Goal: Information Seeking & Learning: Learn about a topic

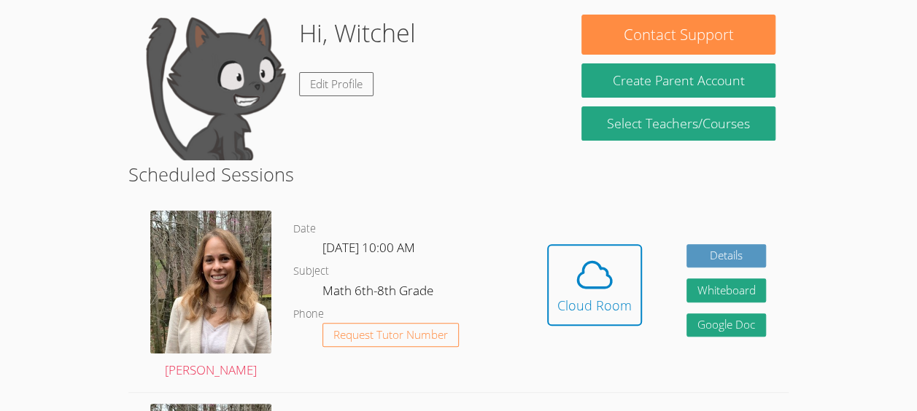
scroll to position [126, 0]
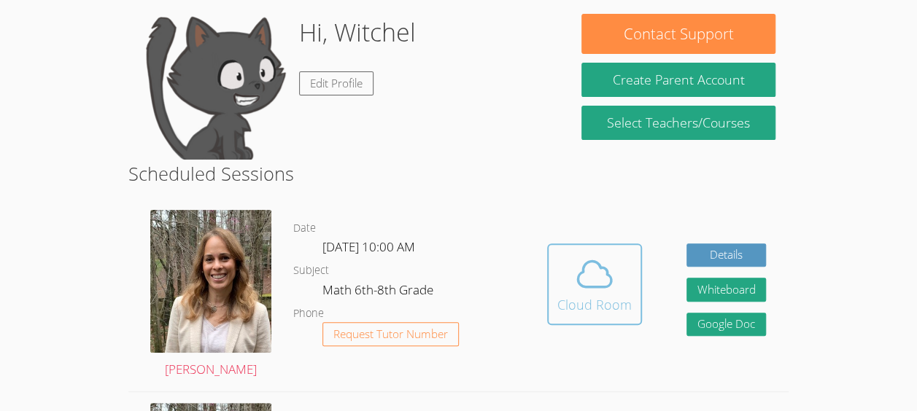
click at [614, 295] on div "Cloud Room" at bounding box center [594, 305] width 74 height 20
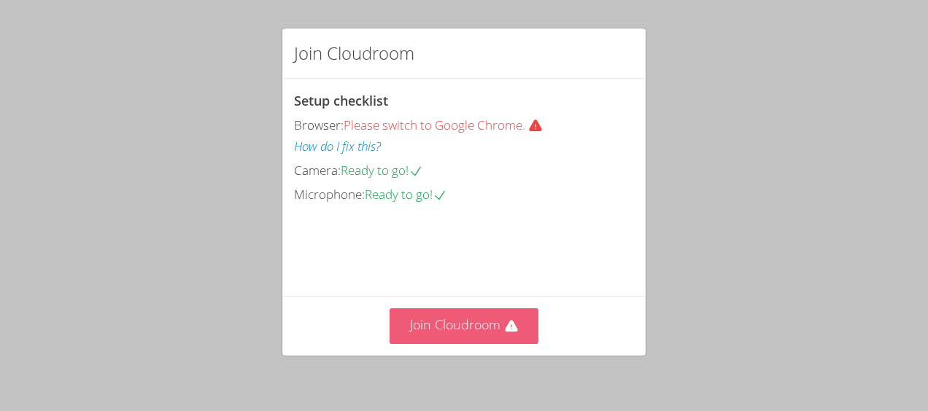
click at [495, 333] on button "Join Cloudroom" at bounding box center [465, 327] width 150 height 36
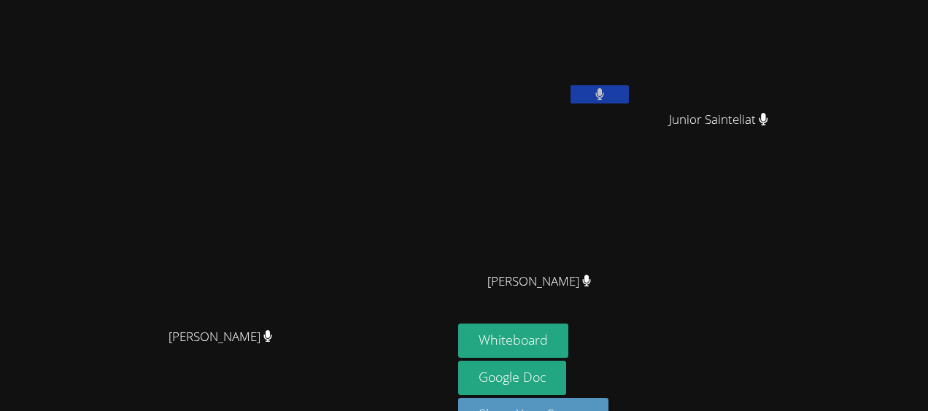
click at [336, 265] on video at bounding box center [226, 197] width 219 height 248
click at [568, 345] on button "Whiteboard" at bounding box center [513, 341] width 110 height 34
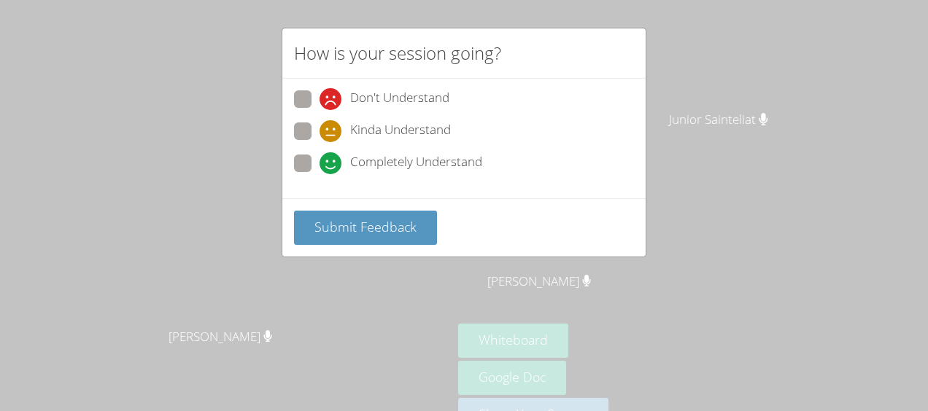
click at [321, 96] on icon at bounding box center [331, 99] width 22 height 22
click at [321, 96] on input "Don't Understand" at bounding box center [326, 96] width 12 height 12
radio input "true"
click at [310, 171] on label "Completely Understand" at bounding box center [388, 165] width 188 height 20
click at [320, 167] on input "Completely Understand" at bounding box center [326, 161] width 12 height 12
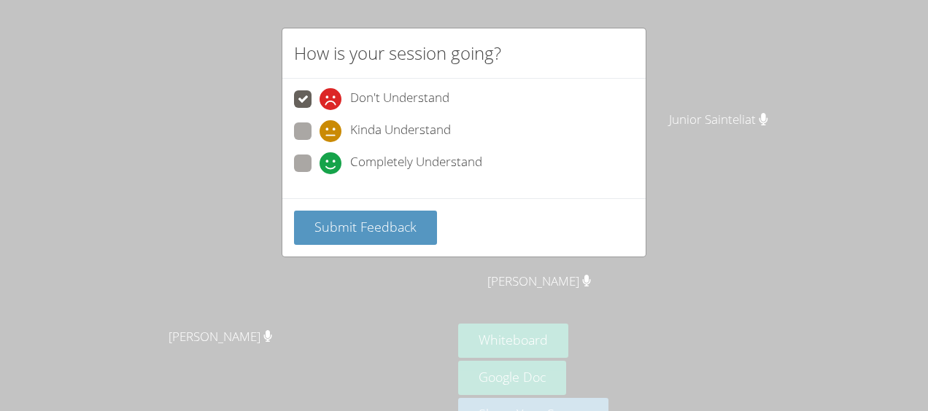
radio input "true"
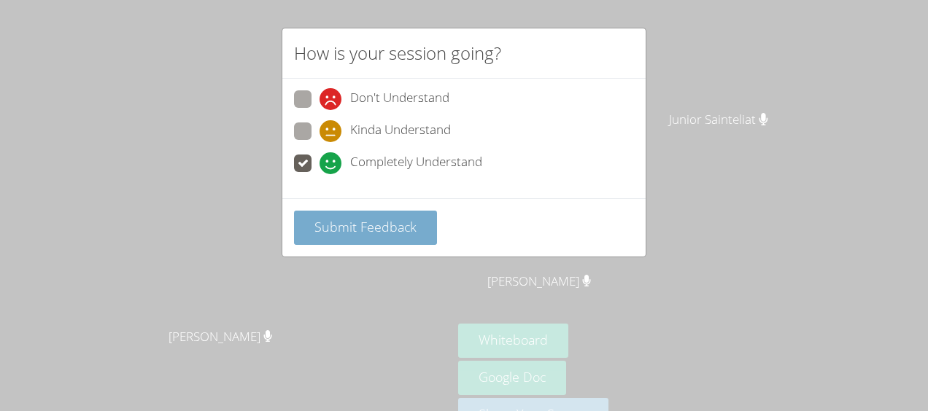
click at [330, 218] on span "Submit Feedback" at bounding box center [365, 227] width 102 height 18
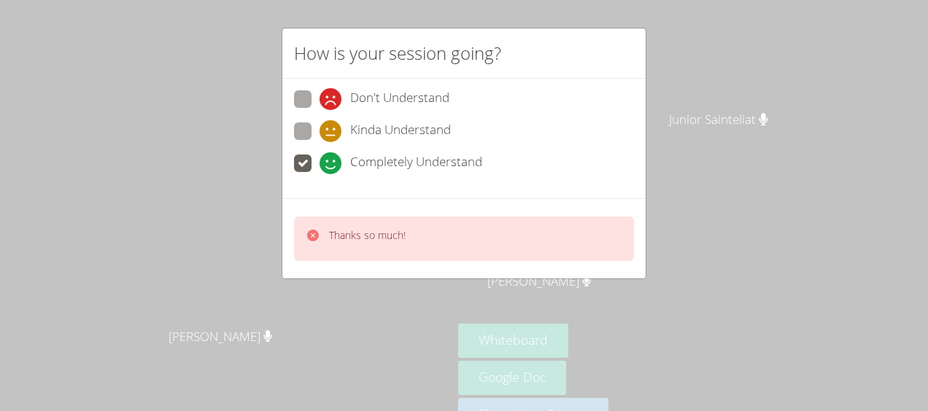
click at [336, 231] on video at bounding box center [226, 197] width 219 height 248
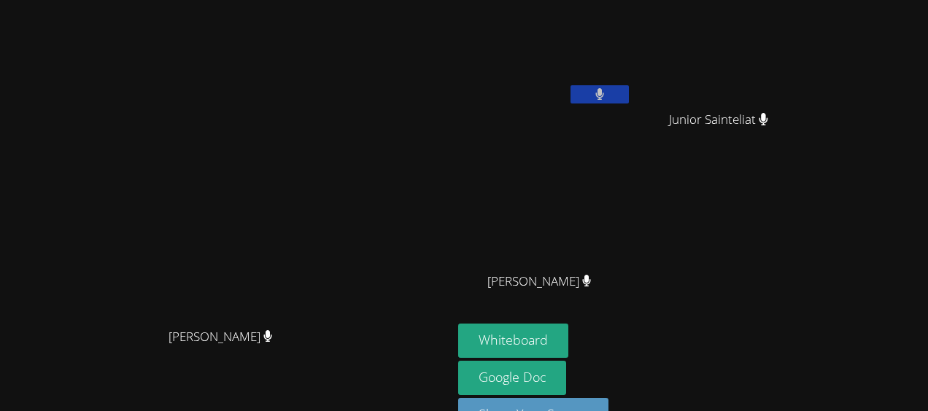
click at [629, 86] on button at bounding box center [600, 94] width 58 height 18
click at [607, 99] on icon at bounding box center [599, 94] width 15 height 12
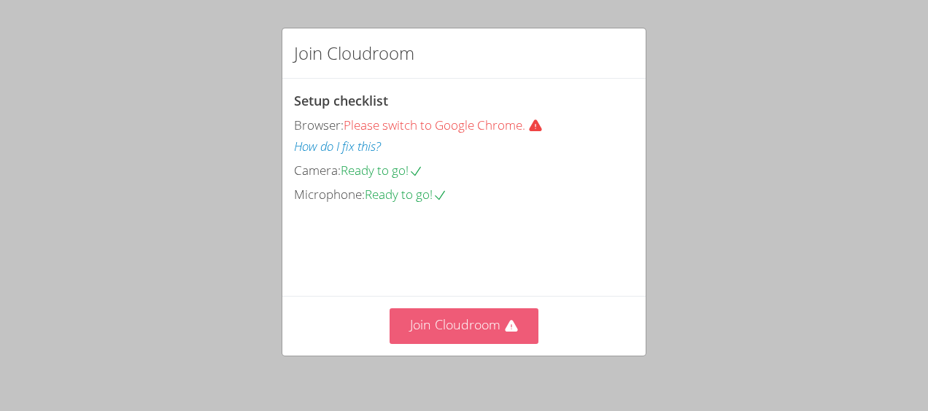
click at [427, 322] on button "Join Cloudroom" at bounding box center [465, 327] width 150 height 36
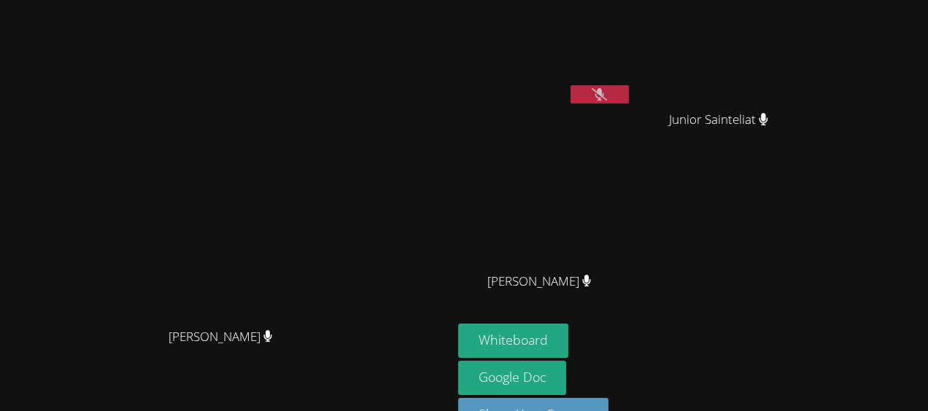
scroll to position [3, 0]
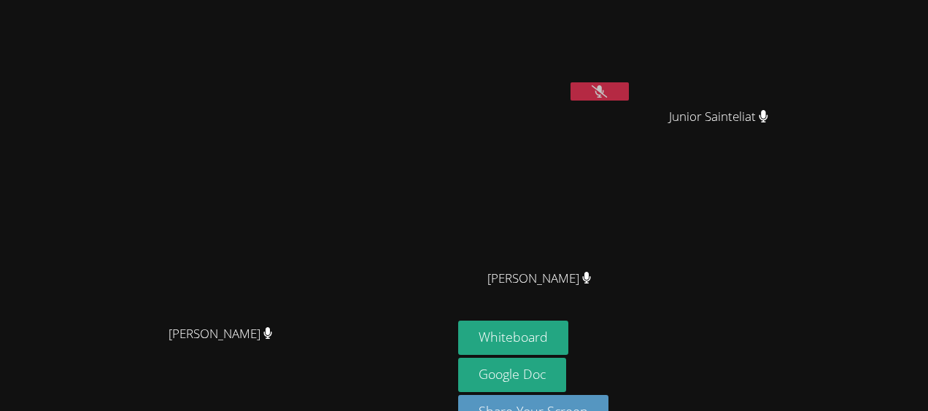
click at [607, 96] on icon at bounding box center [599, 91] width 15 height 12
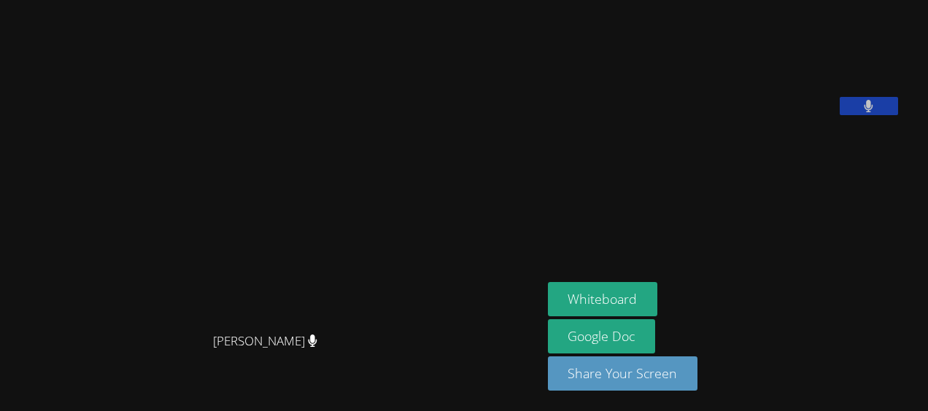
scroll to position [0, 0]
